Goal: Task Accomplishment & Management: Complete application form

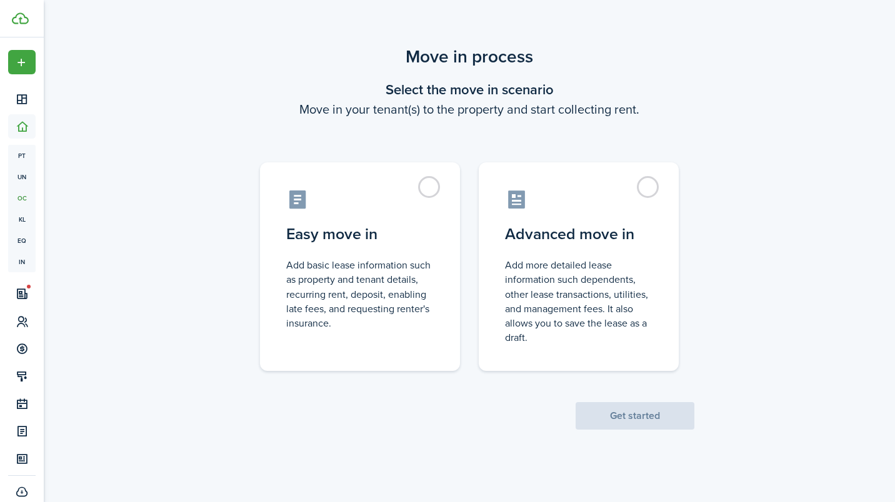
click at [597, 422] on span "Get started" at bounding box center [635, 416] width 119 height 13
click at [612, 419] on span "Get started" at bounding box center [635, 416] width 119 height 13
click at [627, 412] on span "Get started" at bounding box center [635, 416] width 119 height 13
click at [649, 183] on label "Advanced move in Add more detailed lease information such dependents, other lea…" at bounding box center [579, 266] width 200 height 209
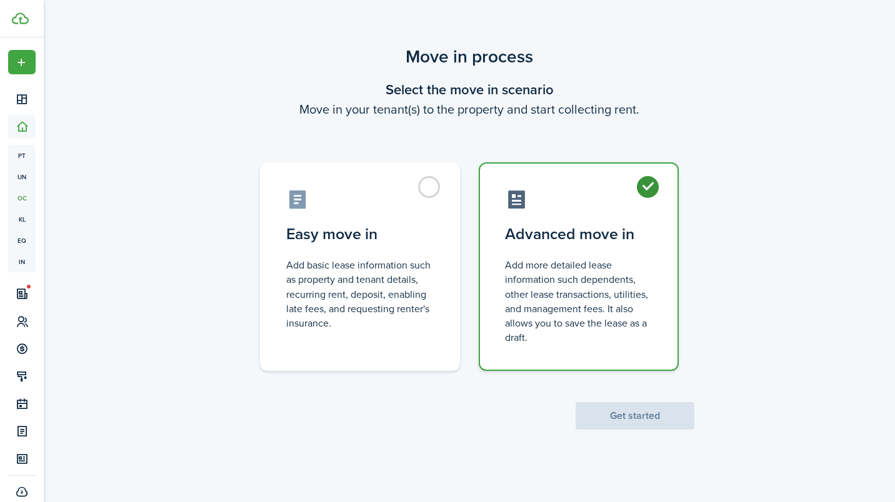
radio input "true"
click at [609, 416] on button "Get started" at bounding box center [635, 415] width 119 height 27
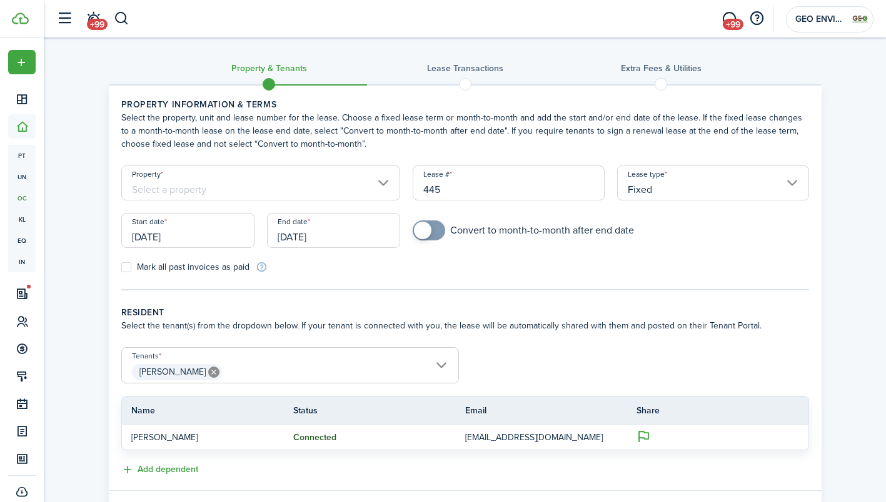
click at [382, 187] on input "Property" at bounding box center [260, 183] width 279 height 35
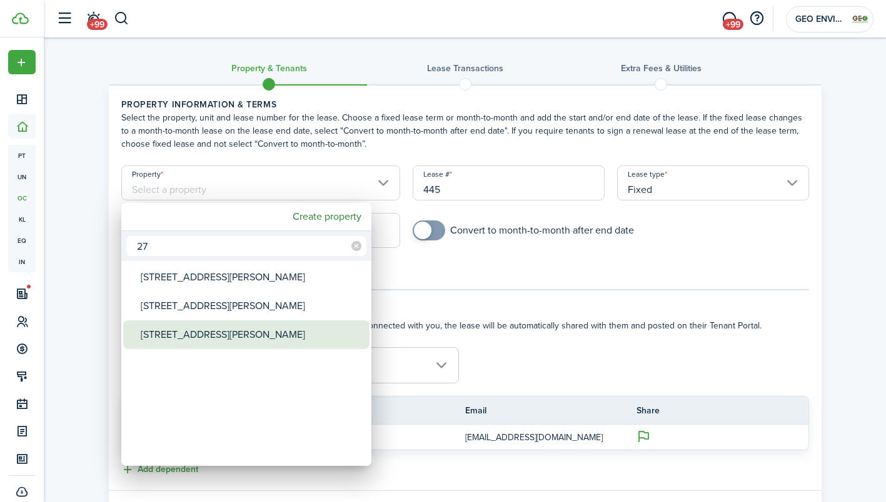
type input "27"
click at [304, 326] on div "[STREET_ADDRESS][PERSON_NAME]" at bounding box center [251, 335] width 221 height 29
type input "[STREET_ADDRESS][PERSON_NAME]"
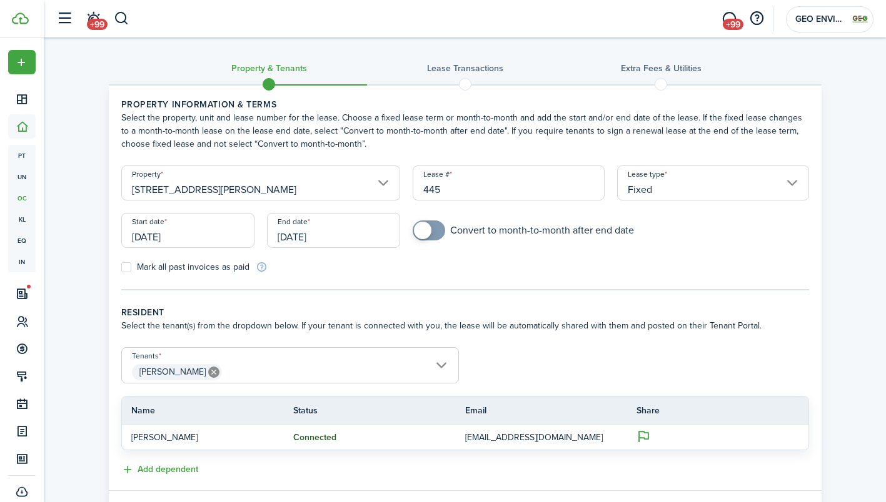
click at [349, 241] on input "[DATE]" at bounding box center [333, 230] width 133 height 35
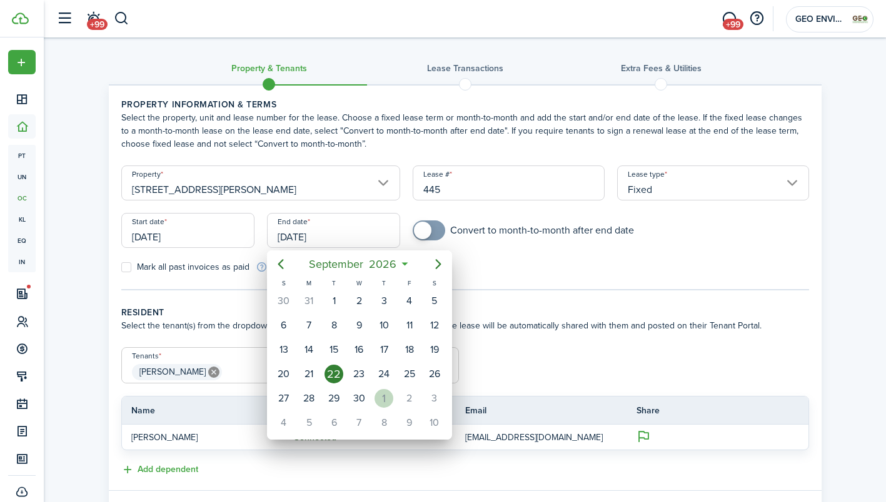
click at [384, 394] on div "1" at bounding box center [383, 398] width 19 height 19
type input "[DATE]"
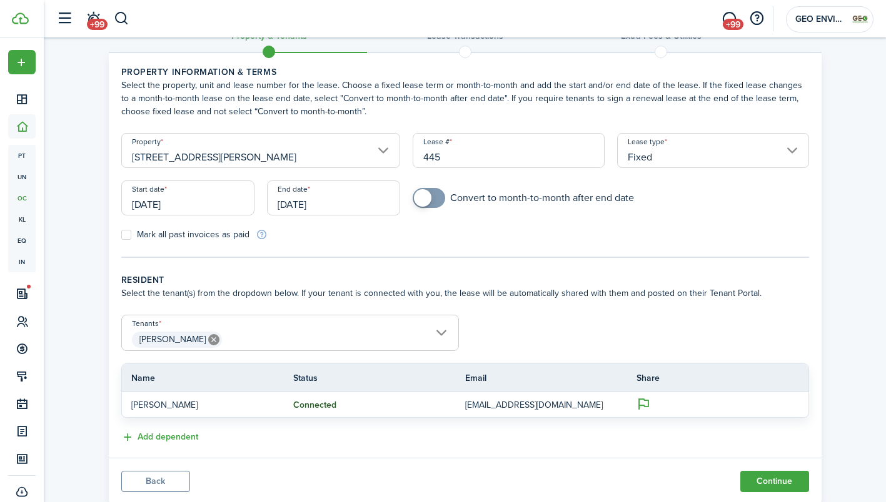
scroll to position [69, 0]
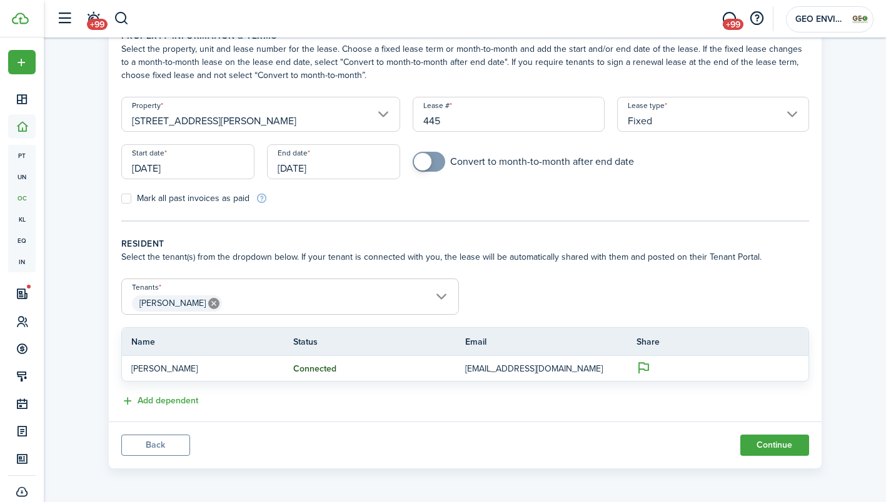
click at [755, 449] on button "Continue" at bounding box center [774, 445] width 69 height 21
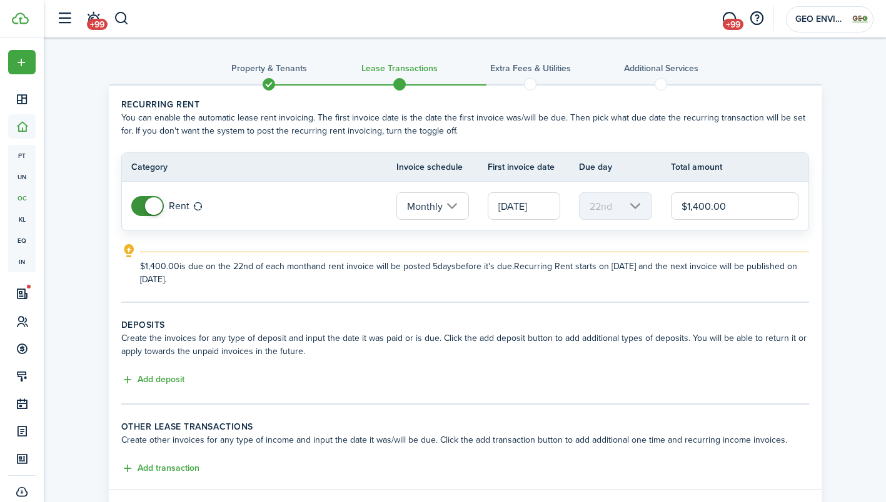
click at [172, 381] on button "Add deposit" at bounding box center [152, 380] width 63 height 14
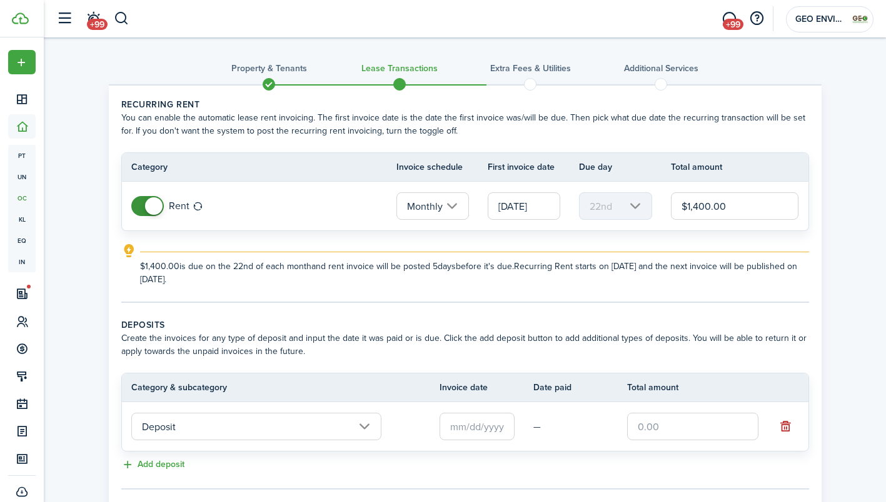
click at [461, 427] on input "text" at bounding box center [476, 426] width 75 height 27
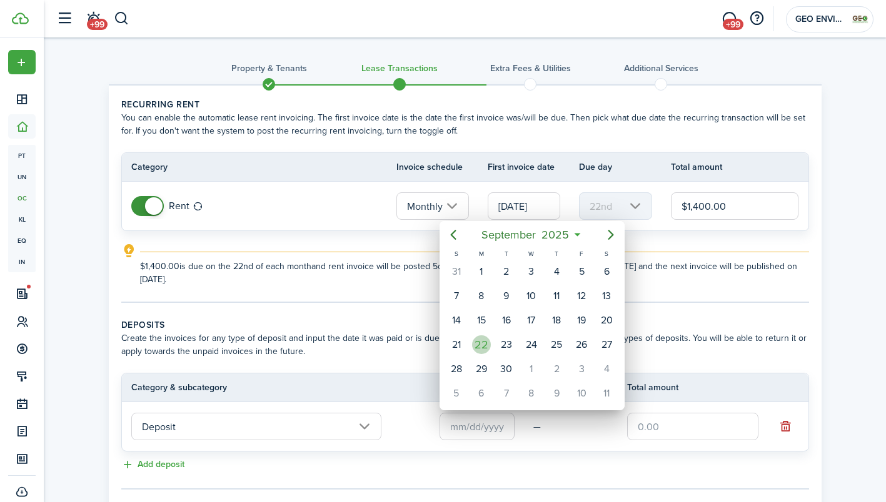
click at [482, 347] on div "22" at bounding box center [481, 345] width 19 height 19
type input "[DATE]"
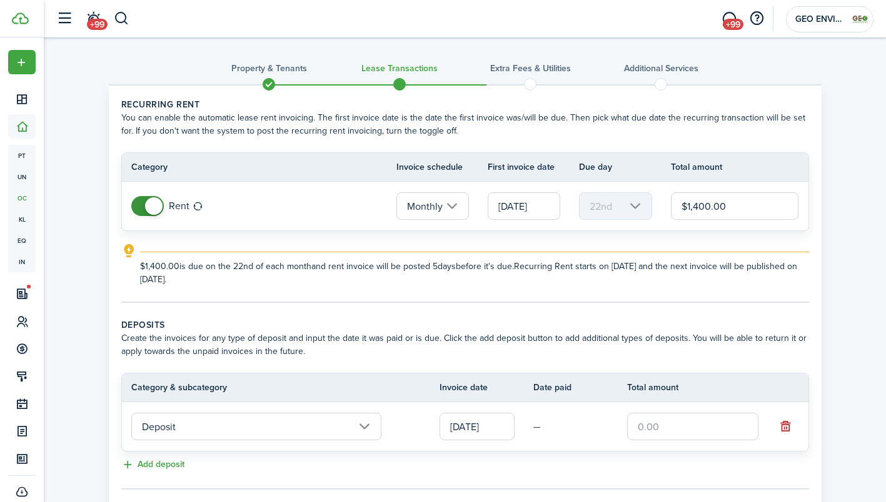
click at [666, 422] on input "text" at bounding box center [692, 426] width 131 height 27
type input "$1,400.00"
click at [647, 459] on div "Add deposit" at bounding box center [464, 465] width 687 height 15
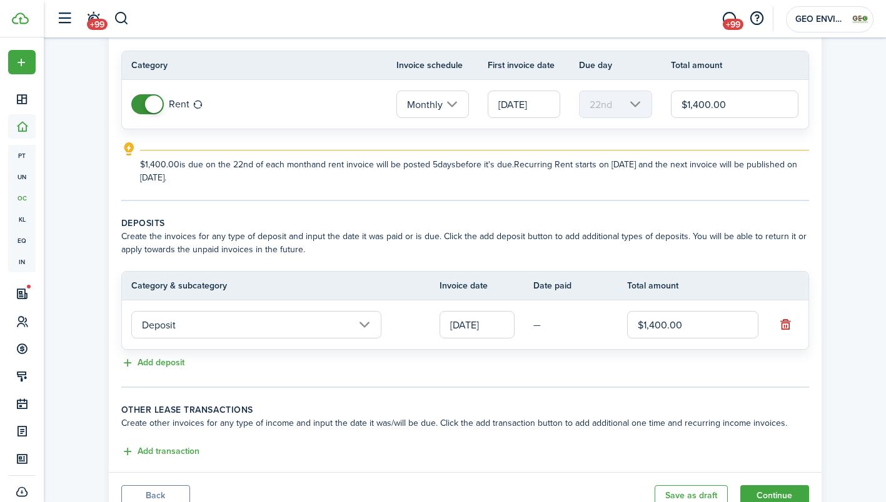
scroll to position [101, 0]
click at [541, 107] on input "[DATE]" at bounding box center [523, 105] width 72 height 27
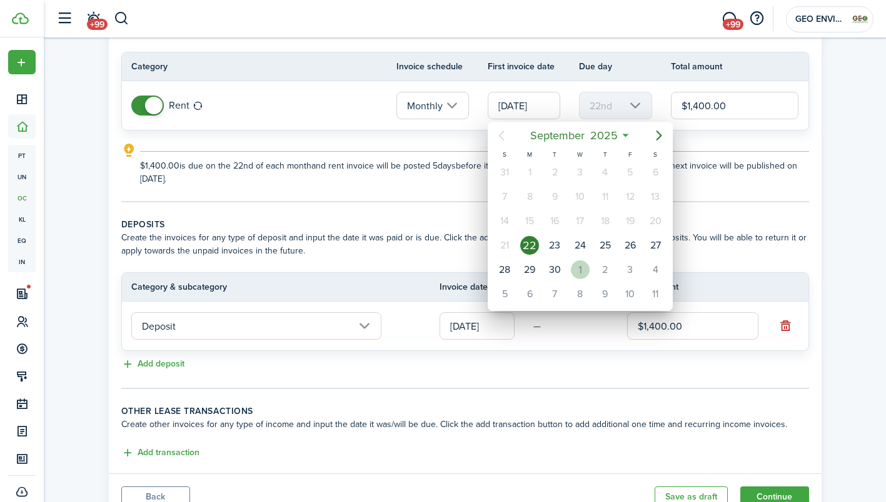
click at [580, 272] on div "1" at bounding box center [580, 270] width 19 height 19
type input "[DATE]"
type input "1st"
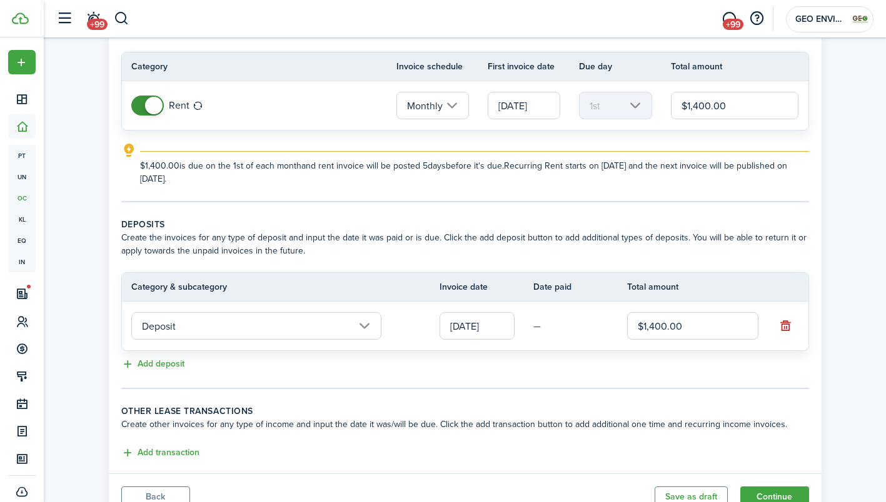
click at [759, 497] on button "Continue" at bounding box center [774, 497] width 69 height 21
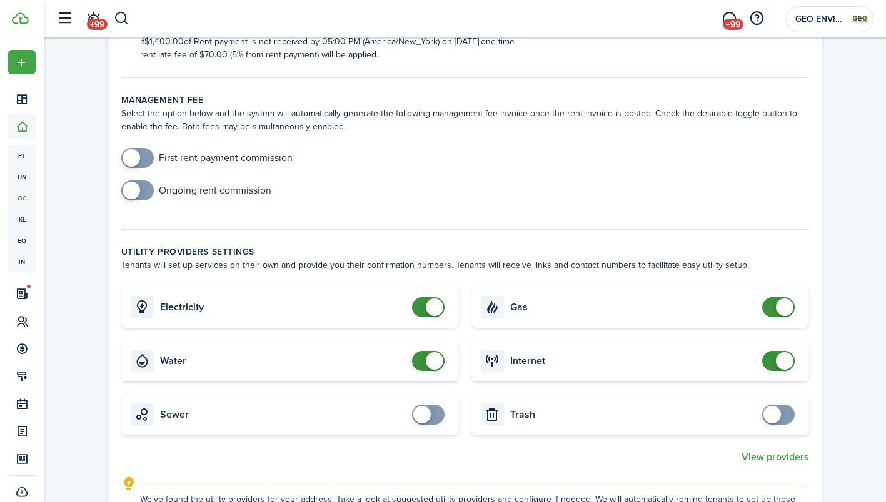
scroll to position [367, 0]
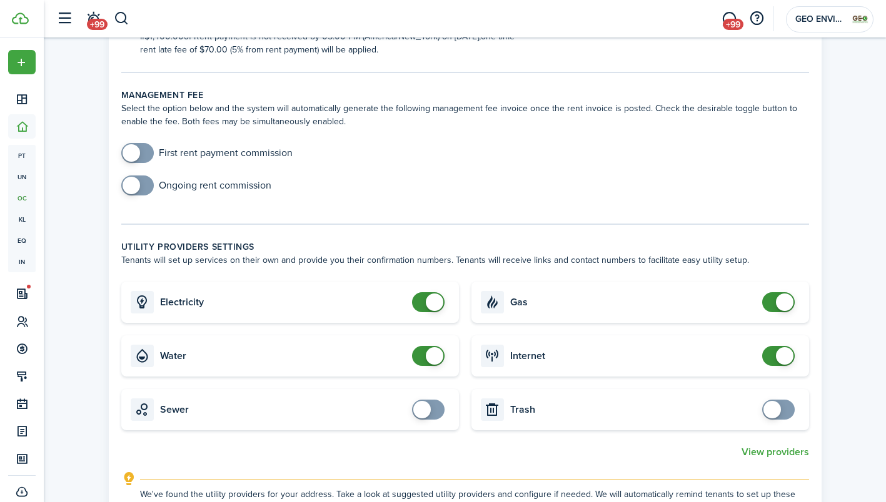
checkbox input "true"
click at [771, 411] on span at bounding box center [771, 409] width 17 height 17
checkbox input "true"
click at [429, 411] on span at bounding box center [421, 409] width 17 height 17
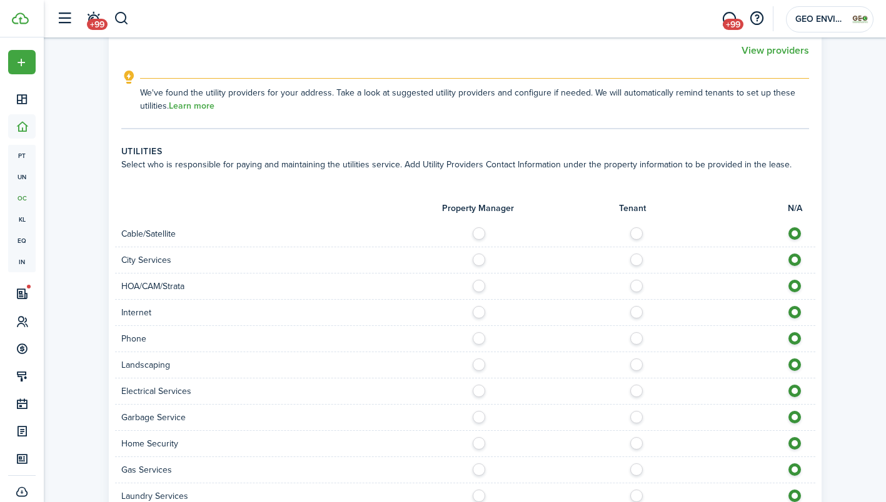
scroll to position [774, 0]
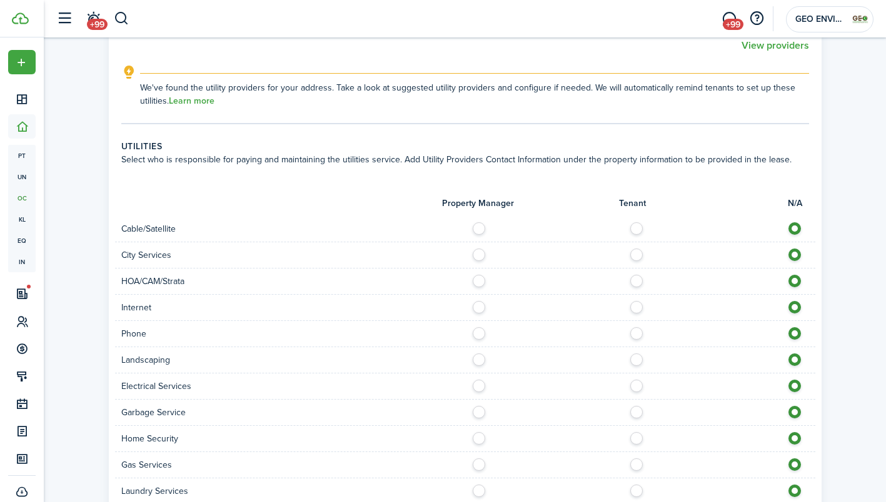
click at [637, 226] on label at bounding box center [640, 225] width 22 height 6
radio input "true"
click at [634, 254] on label at bounding box center [640, 252] width 22 height 6
radio input "true"
click at [634, 307] on label at bounding box center [640, 304] width 22 height 6
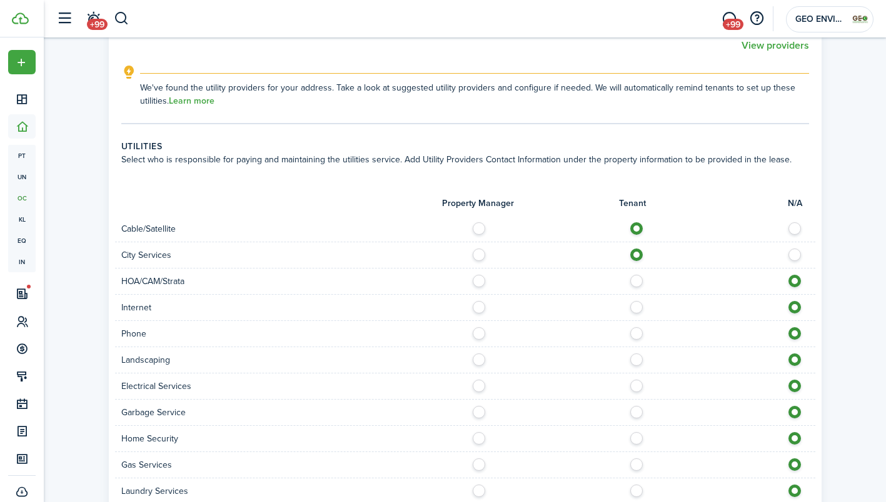
radio input "true"
click at [641, 332] on label at bounding box center [640, 330] width 22 height 6
radio input "true"
click at [634, 360] on label at bounding box center [640, 357] width 22 height 6
radio input "true"
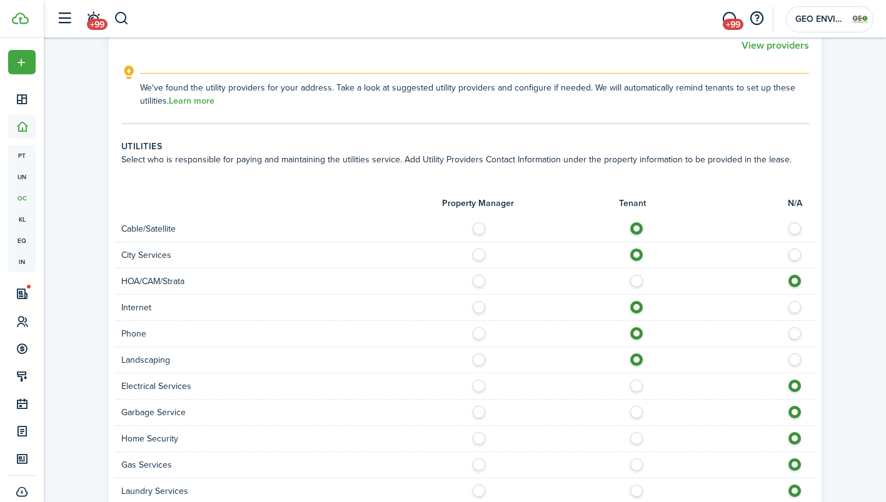
click at [636, 383] on label at bounding box center [640, 383] width 22 height 6
radio input "true"
click at [639, 408] on label at bounding box center [640, 409] width 22 height 6
radio input "true"
click at [636, 438] on label at bounding box center [640, 435] width 22 height 6
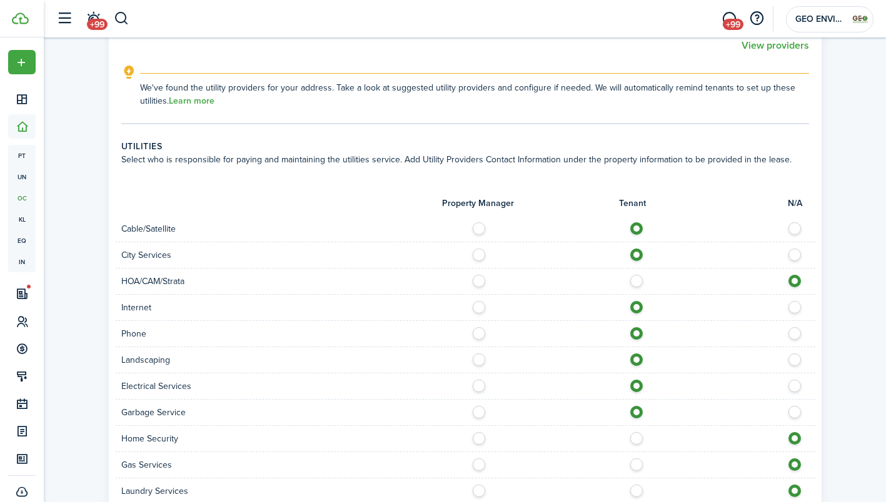
radio input "true"
click at [637, 465] on label at bounding box center [640, 462] width 22 height 6
radio input "true"
click at [632, 489] on label at bounding box center [640, 488] width 22 height 6
radio input "true"
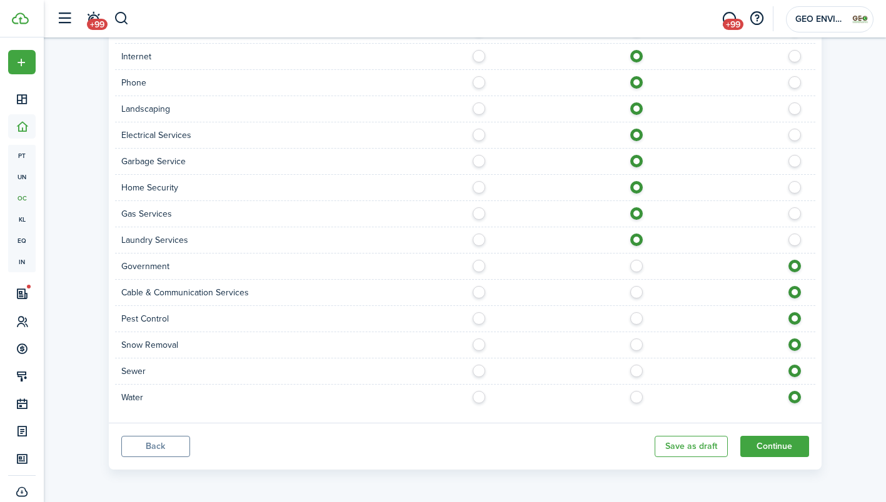
scroll to position [1027, 0]
click at [642, 290] on label at bounding box center [640, 287] width 22 height 6
radio input "true"
click at [637, 314] on label at bounding box center [640, 314] width 22 height 6
radio input "true"
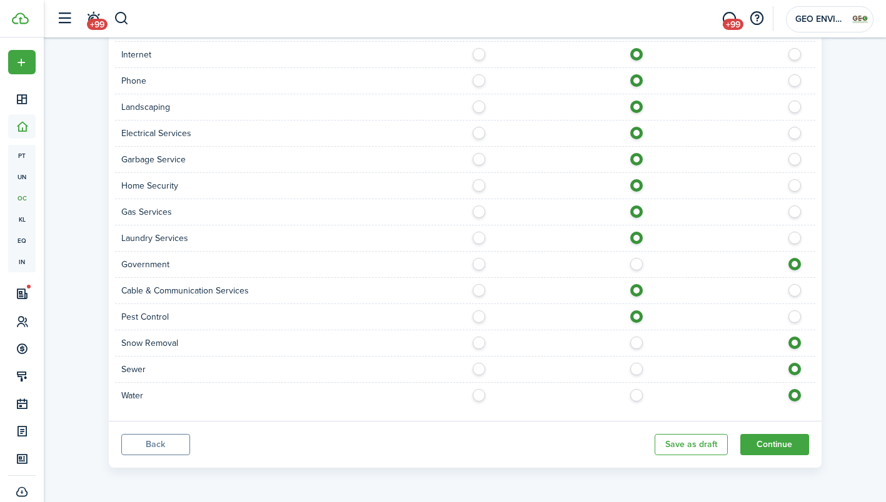
click at [634, 343] on label at bounding box center [640, 340] width 22 height 6
radio input "true"
click at [635, 365] on label at bounding box center [640, 366] width 22 height 6
radio input "true"
click at [640, 396] on label at bounding box center [640, 392] width 22 height 6
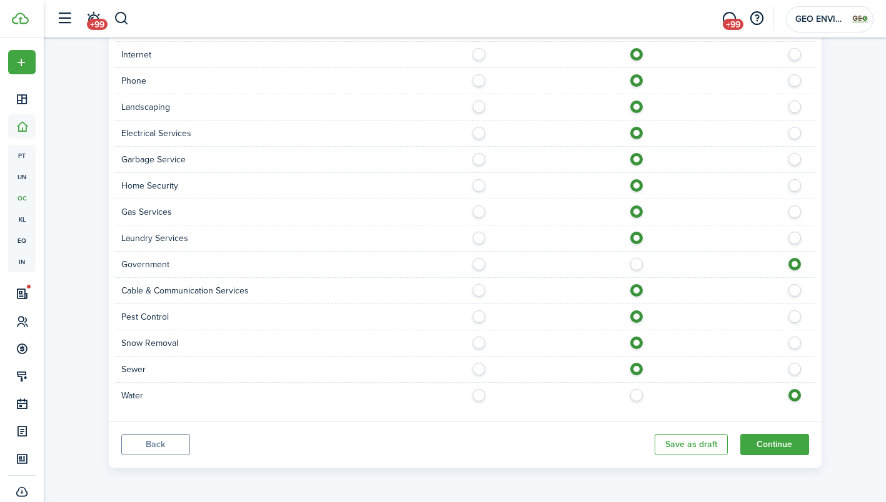
radio input "true"
click at [769, 439] on button "Continue" at bounding box center [774, 444] width 69 height 21
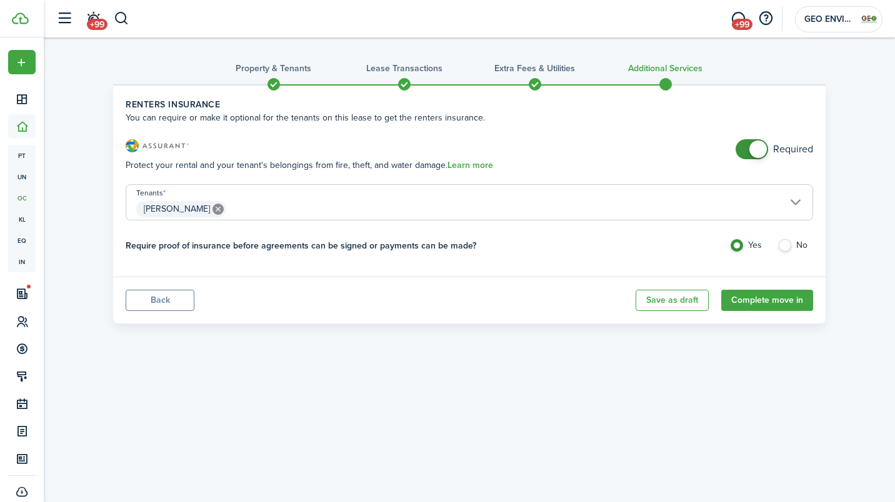
click at [746, 296] on button "Complete move in" at bounding box center [767, 300] width 92 height 21
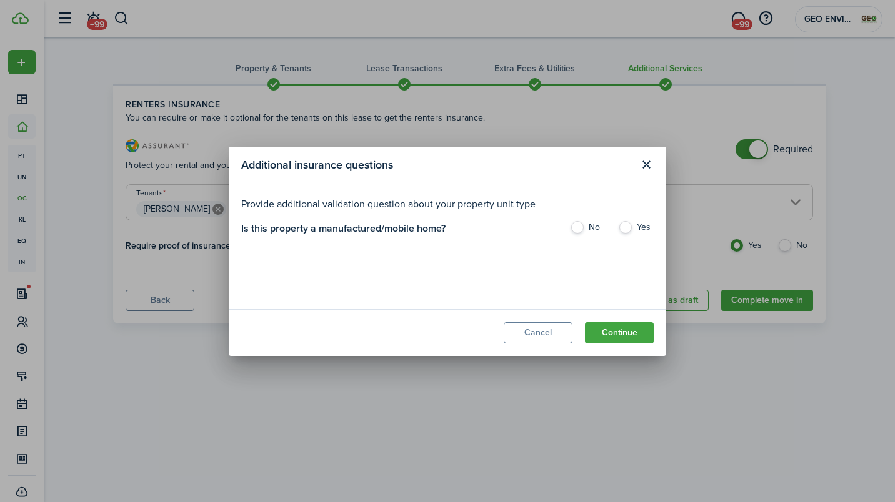
click at [582, 226] on label "No" at bounding box center [588, 230] width 36 height 19
radio input "true"
click at [600, 330] on button "Continue" at bounding box center [619, 332] width 69 height 21
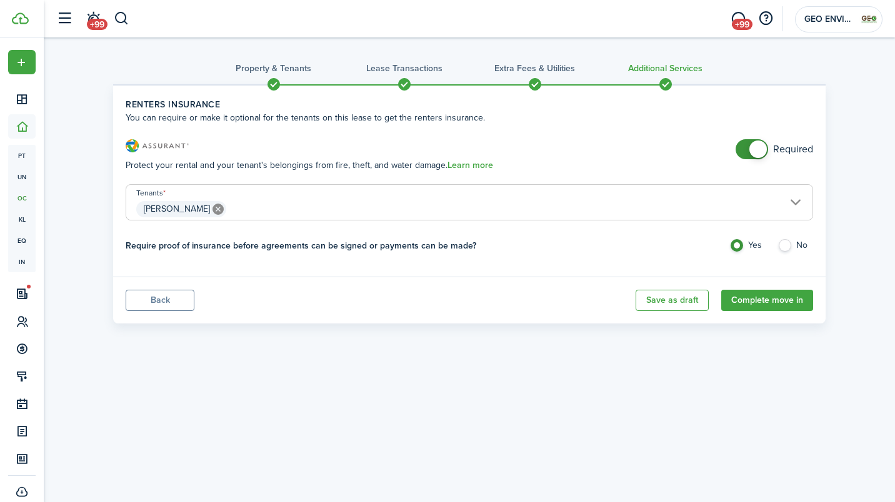
click at [742, 308] on button "Complete move in" at bounding box center [767, 300] width 92 height 21
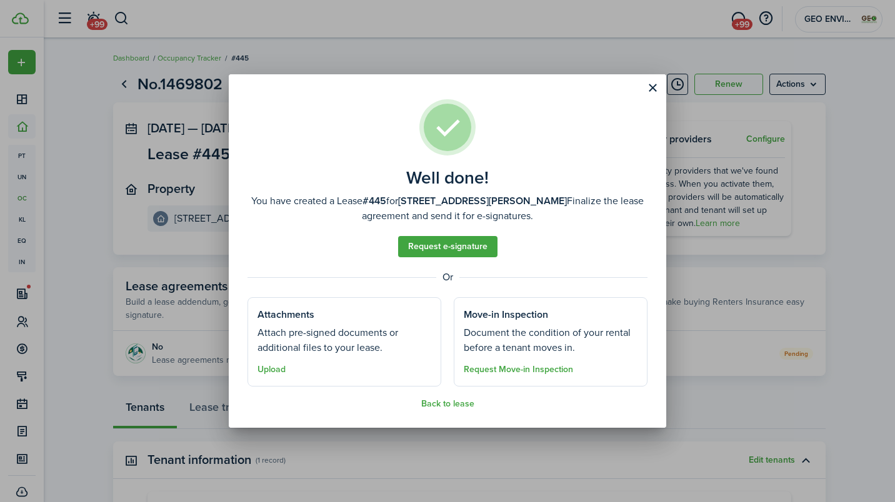
click at [655, 91] on button "Close modal" at bounding box center [652, 87] width 21 height 21
